Goal: Task Accomplishment & Management: Use online tool/utility

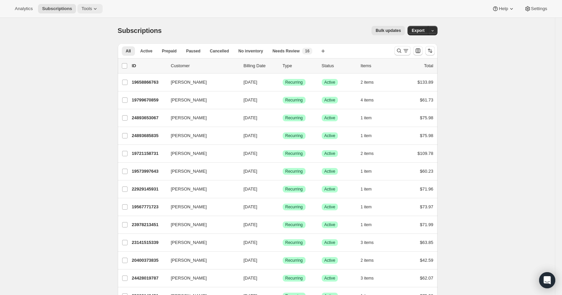
click at [92, 7] on icon at bounding box center [95, 8] width 7 height 7
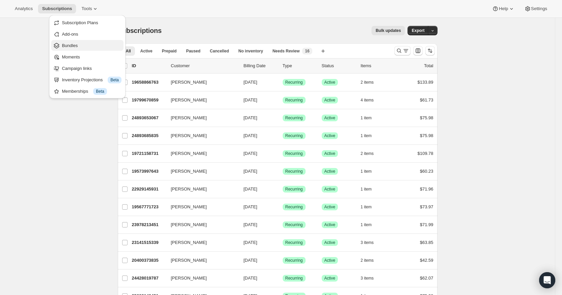
click at [83, 43] on span "Bundles" at bounding box center [92, 45] width 60 height 7
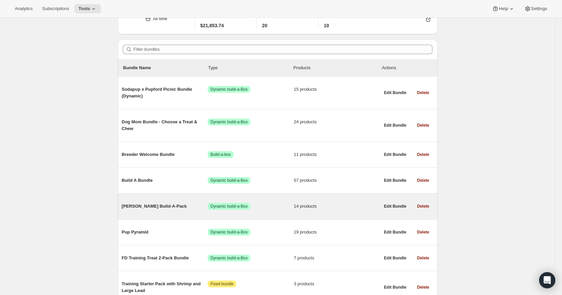
scroll to position [67, 0]
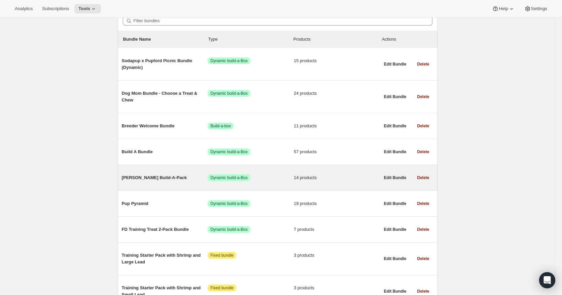
click at [150, 178] on span "[PERSON_NAME] Build-A-Pack" at bounding box center [165, 178] width 86 height 7
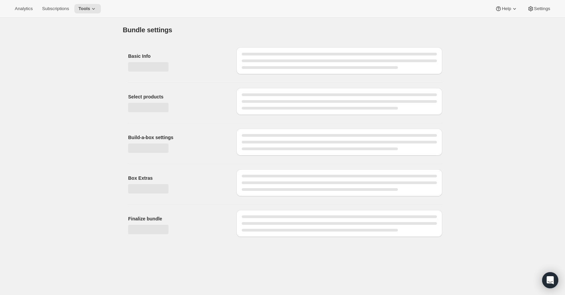
type input "[PERSON_NAME] Build-A-Pack"
checkbox input "true"
select select "BOTH"
type input "4"
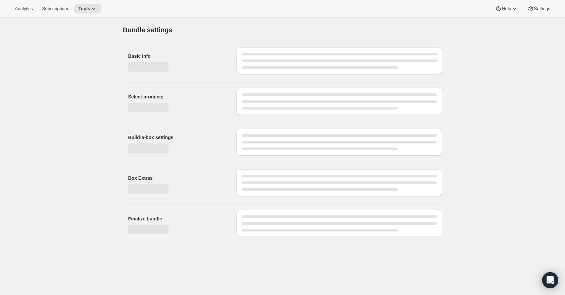
type input "Add up to 4 bags"
select select "gid://shopify/ProductVariant/41538299887691_1c0b48a2-5cc9-4235-8fbb-dbcc74c14252"
select select "minMax"
select select "gid://shopify/ProductVariant/41538299887691_52e116cc-be4a-4c7e-826e-fb73765c69ce"
select select "BOTH"
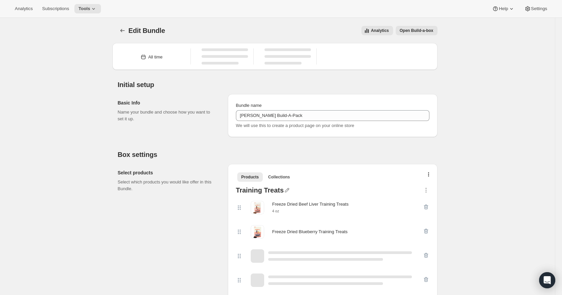
click at [415, 30] on span "Open Build-a-box" at bounding box center [416, 30] width 34 height 5
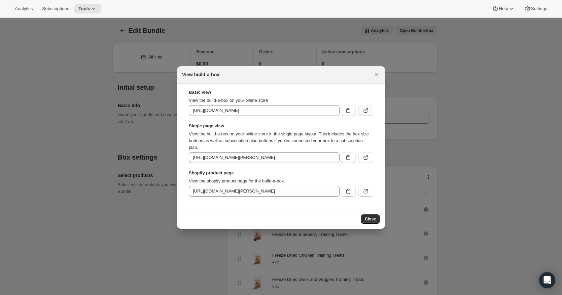
click at [367, 113] on icon ":rgq:" at bounding box center [365, 110] width 7 height 7
click at [364, 112] on icon ":rgq:" at bounding box center [365, 111] width 4 height 4
click at [379, 76] on button "Close" at bounding box center [376, 74] width 9 height 9
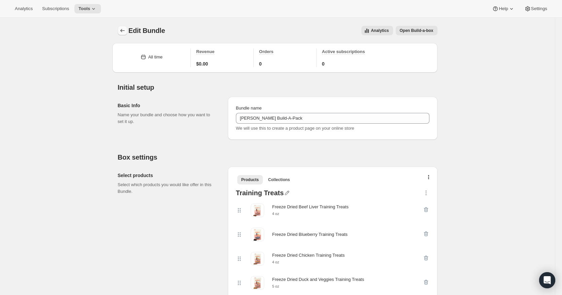
click at [126, 33] on icon "Bundles" at bounding box center [122, 30] width 7 height 7
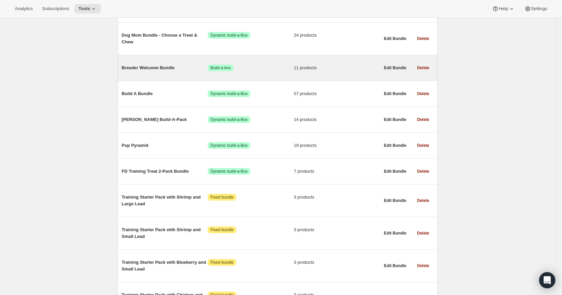
scroll to position [168, 0]
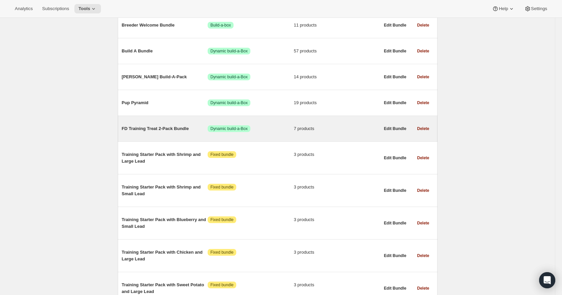
click at [149, 133] on div "FD Training Treat 2-Pack Bundle Success Dynamic build-a-Box 7 products" at bounding box center [251, 128] width 258 height 17
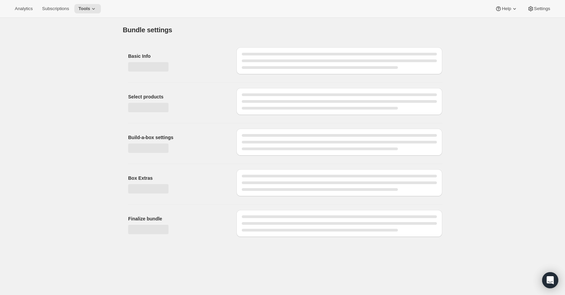
type input "FD Training Treat 2-Pack Bundle"
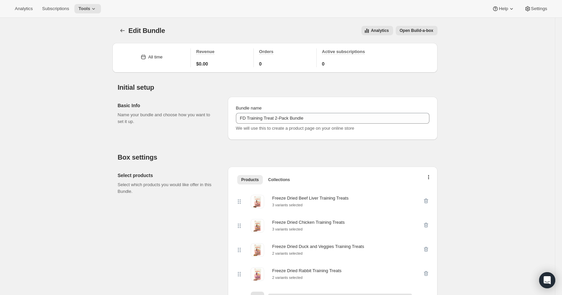
click at [421, 31] on span "Open Build-a-box" at bounding box center [416, 30] width 34 height 5
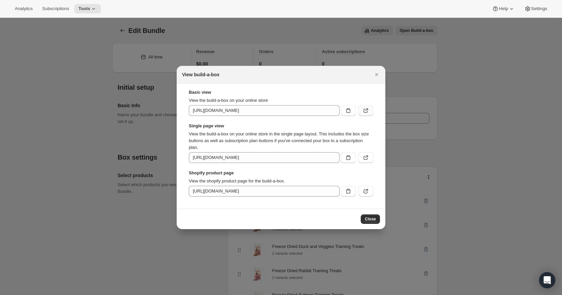
click at [363, 116] on div "Basic view View the build-a-box on your online store [URL][DOMAIN_NAME] Single …" at bounding box center [281, 143] width 184 height 108
click at [364, 111] on icon ":rk4:" at bounding box center [365, 110] width 7 height 7
click at [366, 157] on icon ":rk4:" at bounding box center [365, 157] width 7 height 7
click at [373, 75] on icon "Close" at bounding box center [376, 74] width 7 height 7
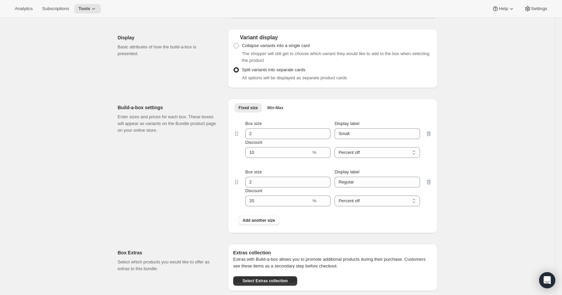
scroll to position [403, 0]
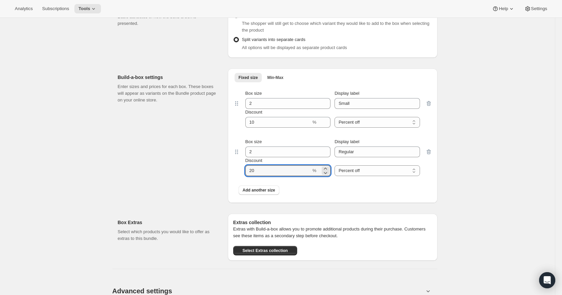
drag, startPoint x: 253, startPoint y: 174, endPoint x: 244, endPoint y: 173, distance: 9.1
click at [244, 173] on div "Box size 2 Display label Regular Discount % Percent off Amount off Percent off" at bounding box center [332, 158] width 185 height 38
type input "10"
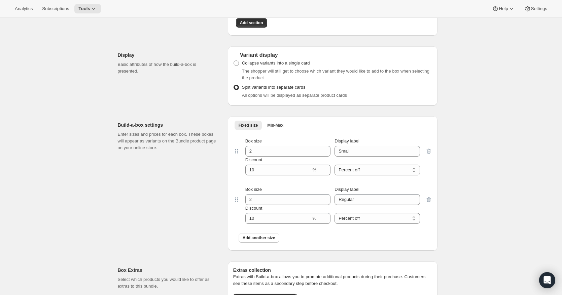
scroll to position [336, 0]
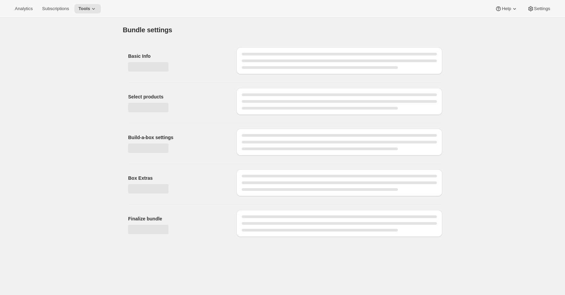
type input "FD Training Treat 2-Pack Bundle"
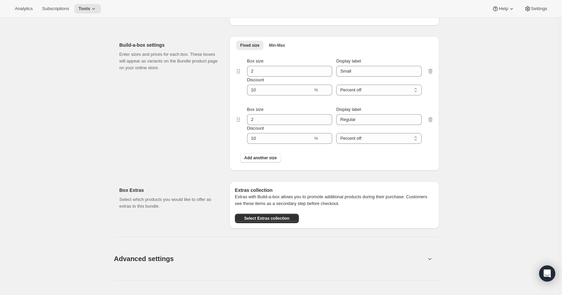
scroll to position [437, 0]
